Goal: Navigation & Orientation: Understand site structure

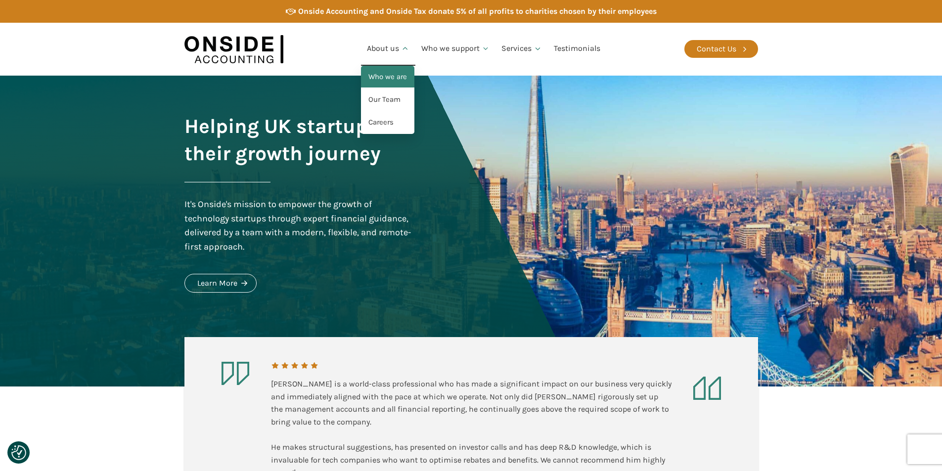
click at [389, 79] on link "Who we are" at bounding box center [387, 77] width 53 height 23
click at [394, 100] on link "Our Team" at bounding box center [387, 100] width 53 height 23
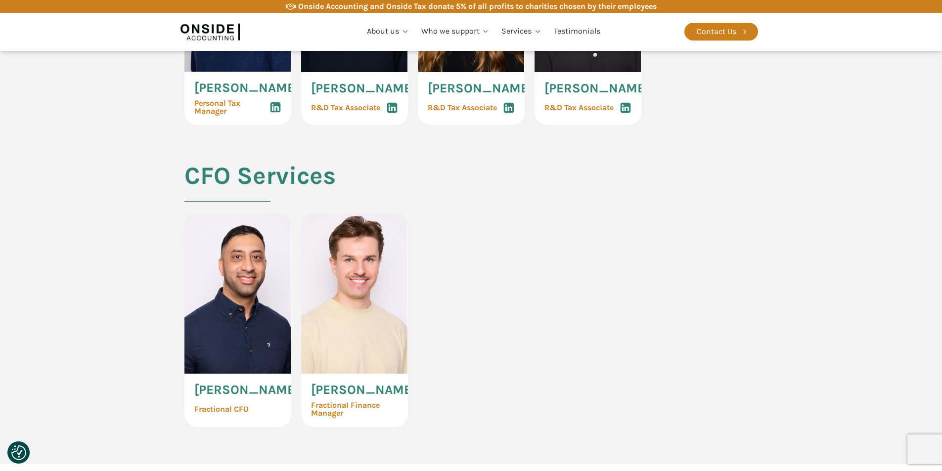
scroll to position [1978, 0]
